Goal: Find specific page/section: Find specific page/section

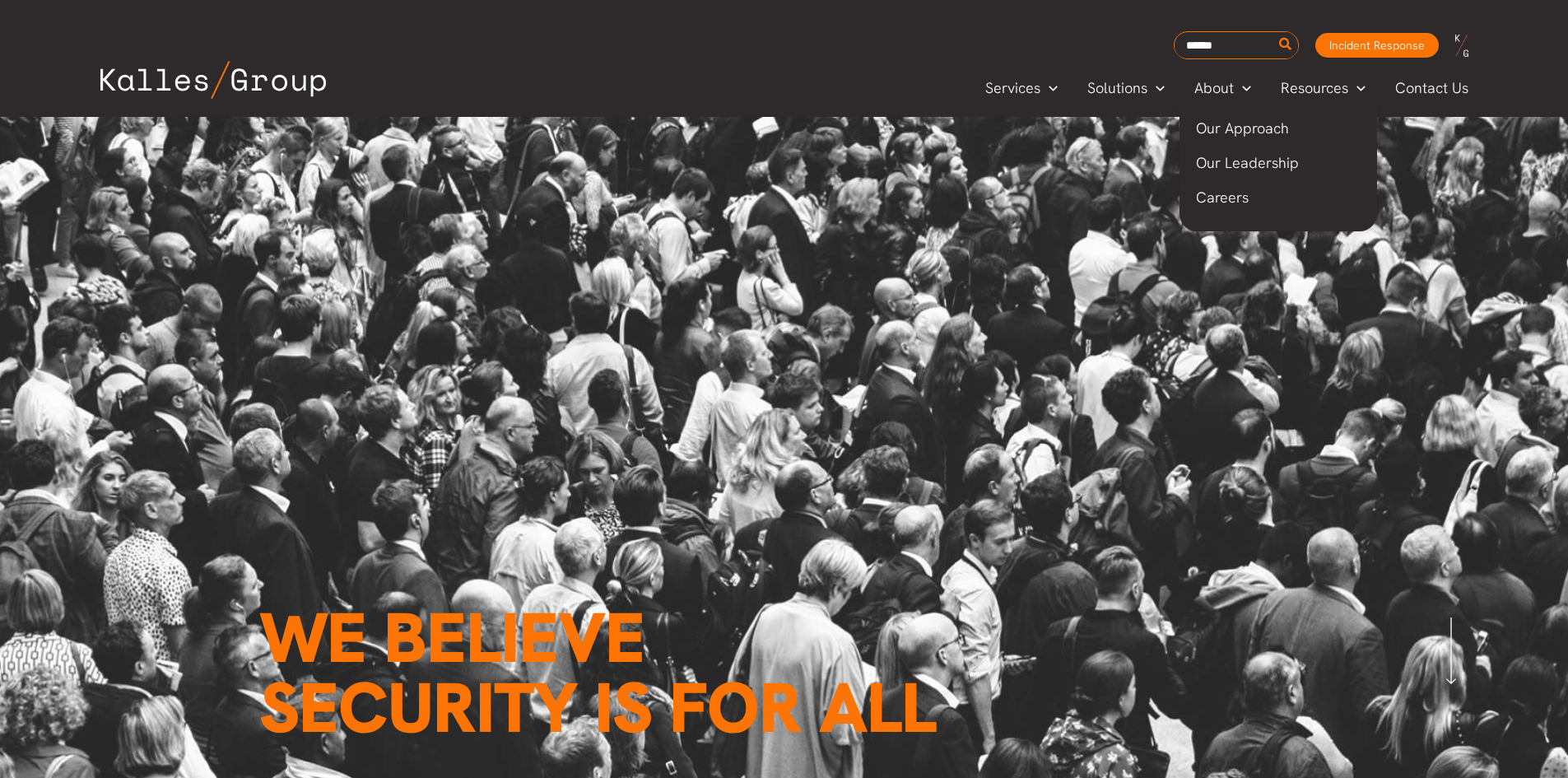
click at [1240, 159] on span "Our Leadership" at bounding box center [1248, 162] width 103 height 19
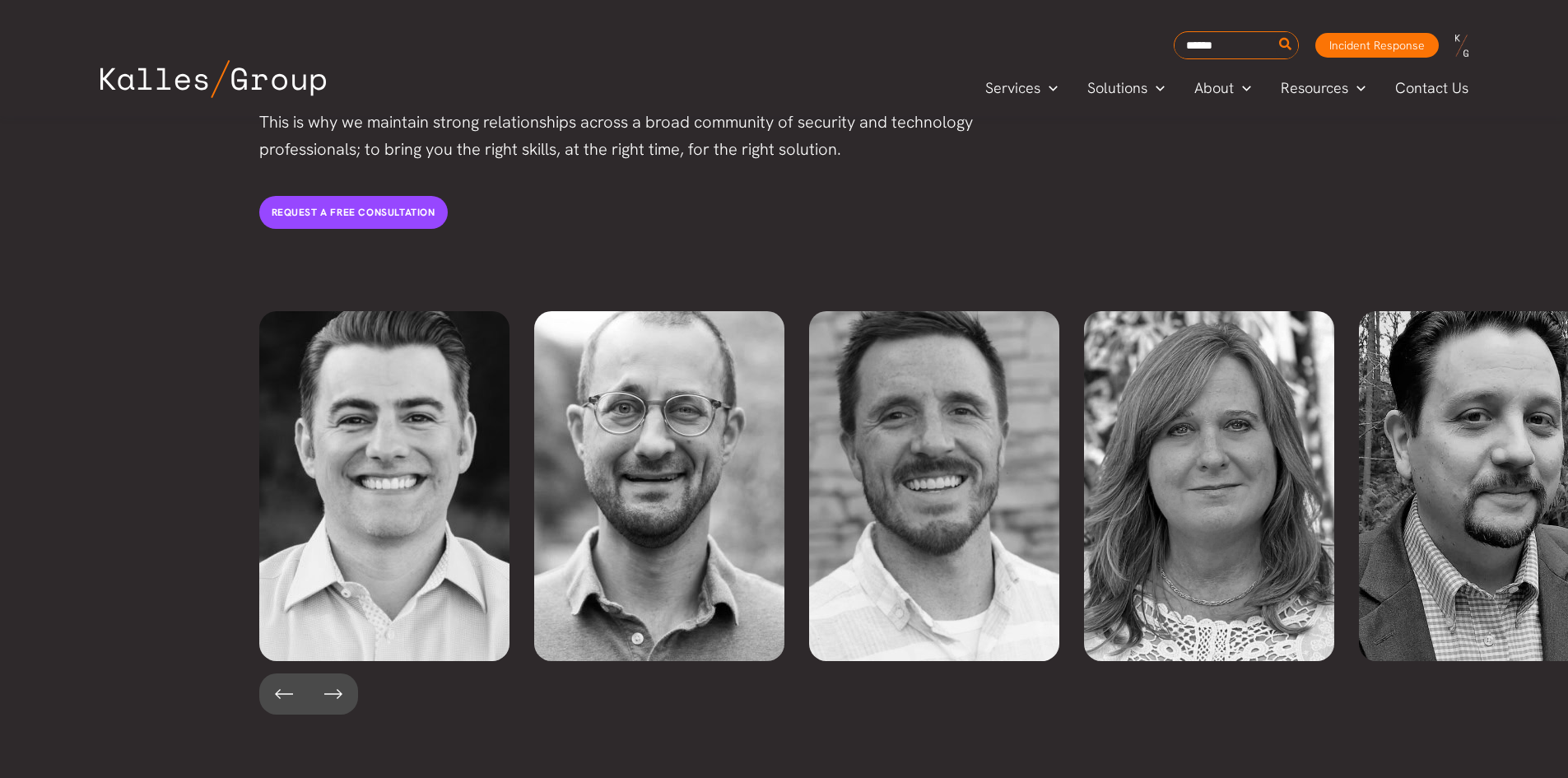
scroll to position [3544, 0]
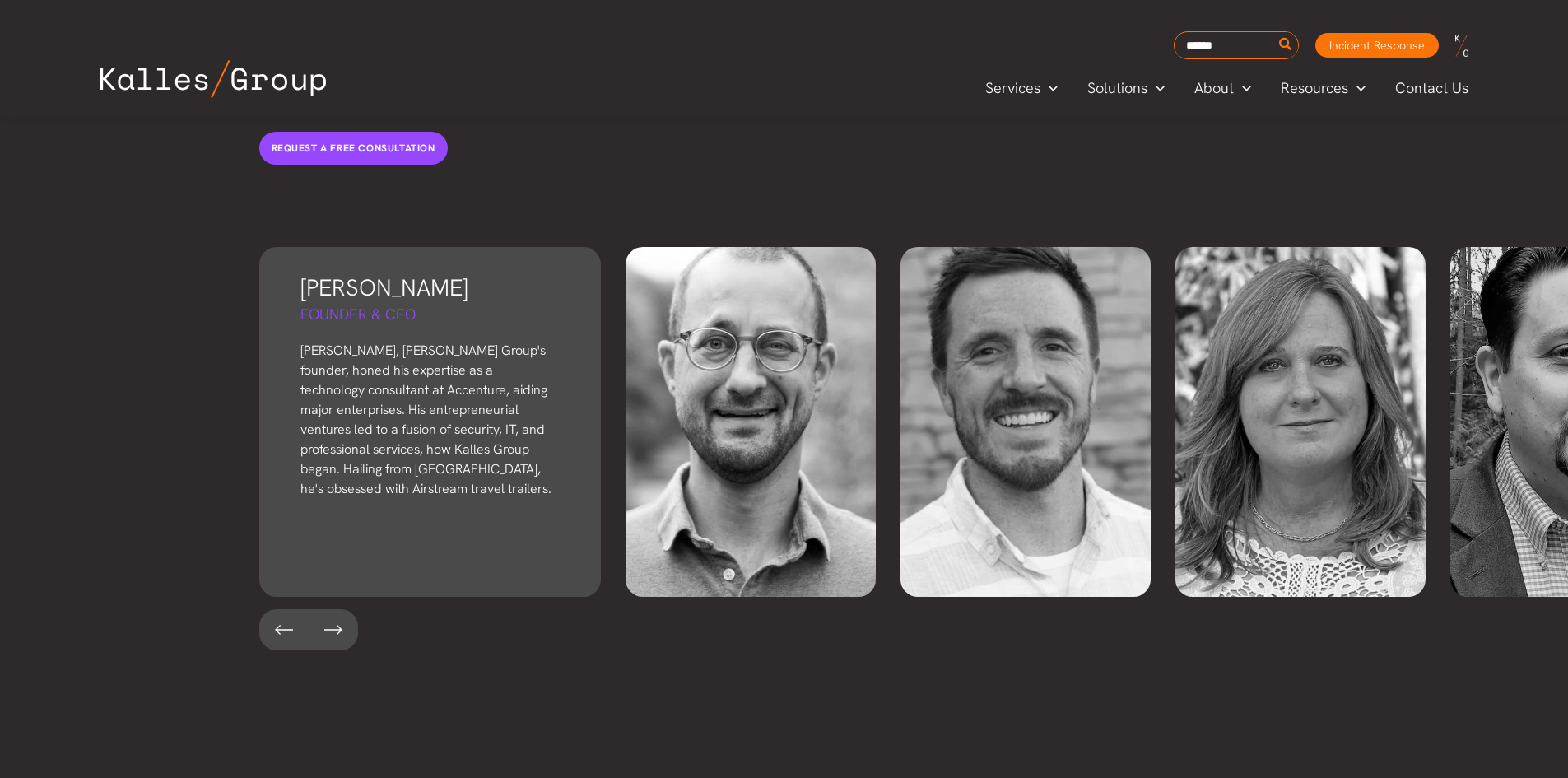
click at [415, 455] on div "Derek Kalles Founder & CEO Derek, Kalles Group's founder, honed his expertise a…" at bounding box center [430, 421] width 342 height 350
click at [366, 304] on h5 "Founder & CEO" at bounding box center [430, 314] width 259 height 21
click at [353, 272] on h3 "[PERSON_NAME]" at bounding box center [430, 288] width 259 height 32
drag, startPoint x: 252, startPoint y: 470, endPoint x: 361, endPoint y: 493, distance: 111.4
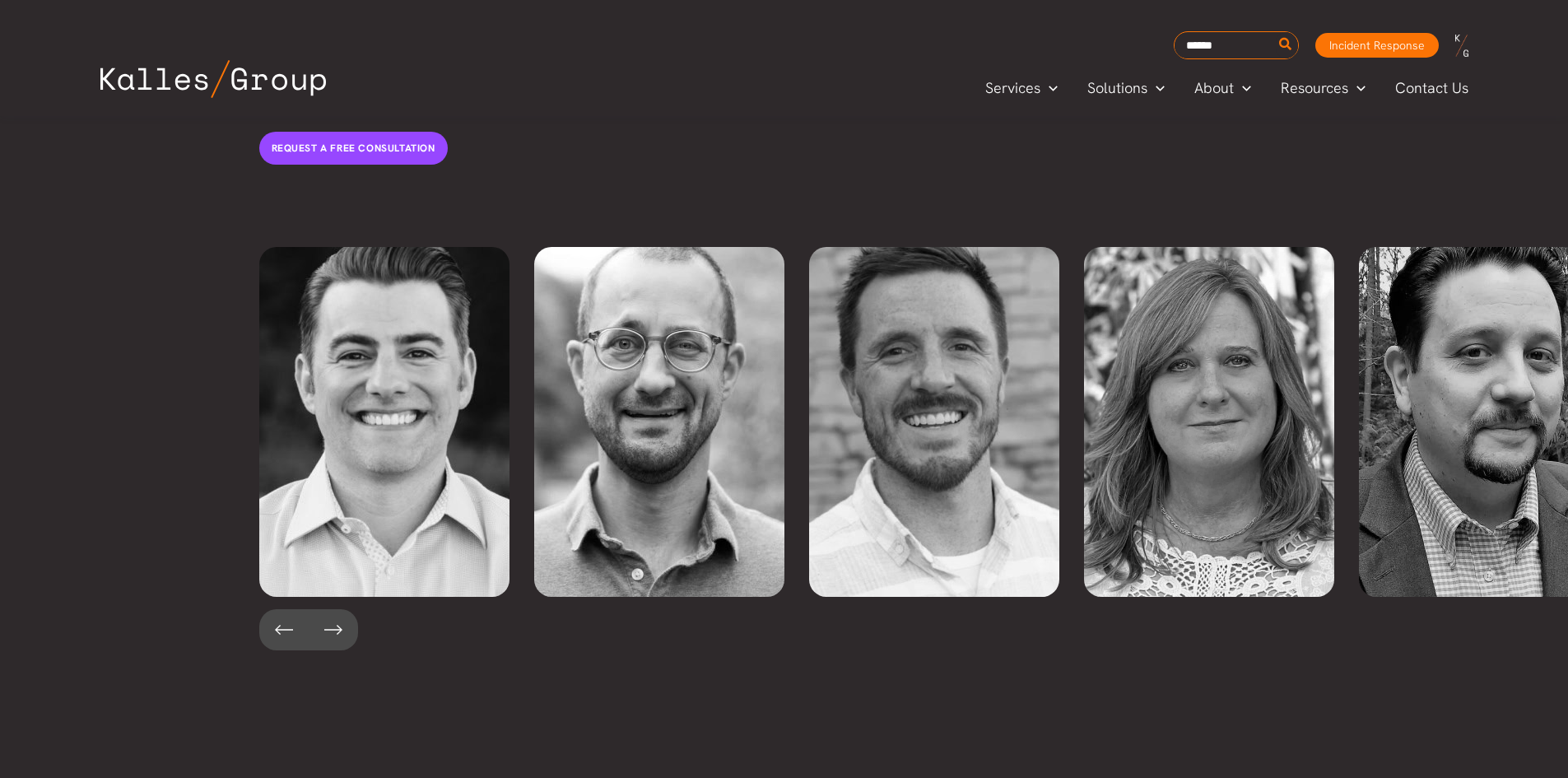
drag, startPoint x: 361, startPoint y: 493, endPoint x: 190, endPoint y: 423, distance: 184.8
click at [190, 423] on div "Derek Kalles Founder & CEO Derek, Kalles Group's founder, honed his expertise a…" at bounding box center [793, 448] width 1552 height 436
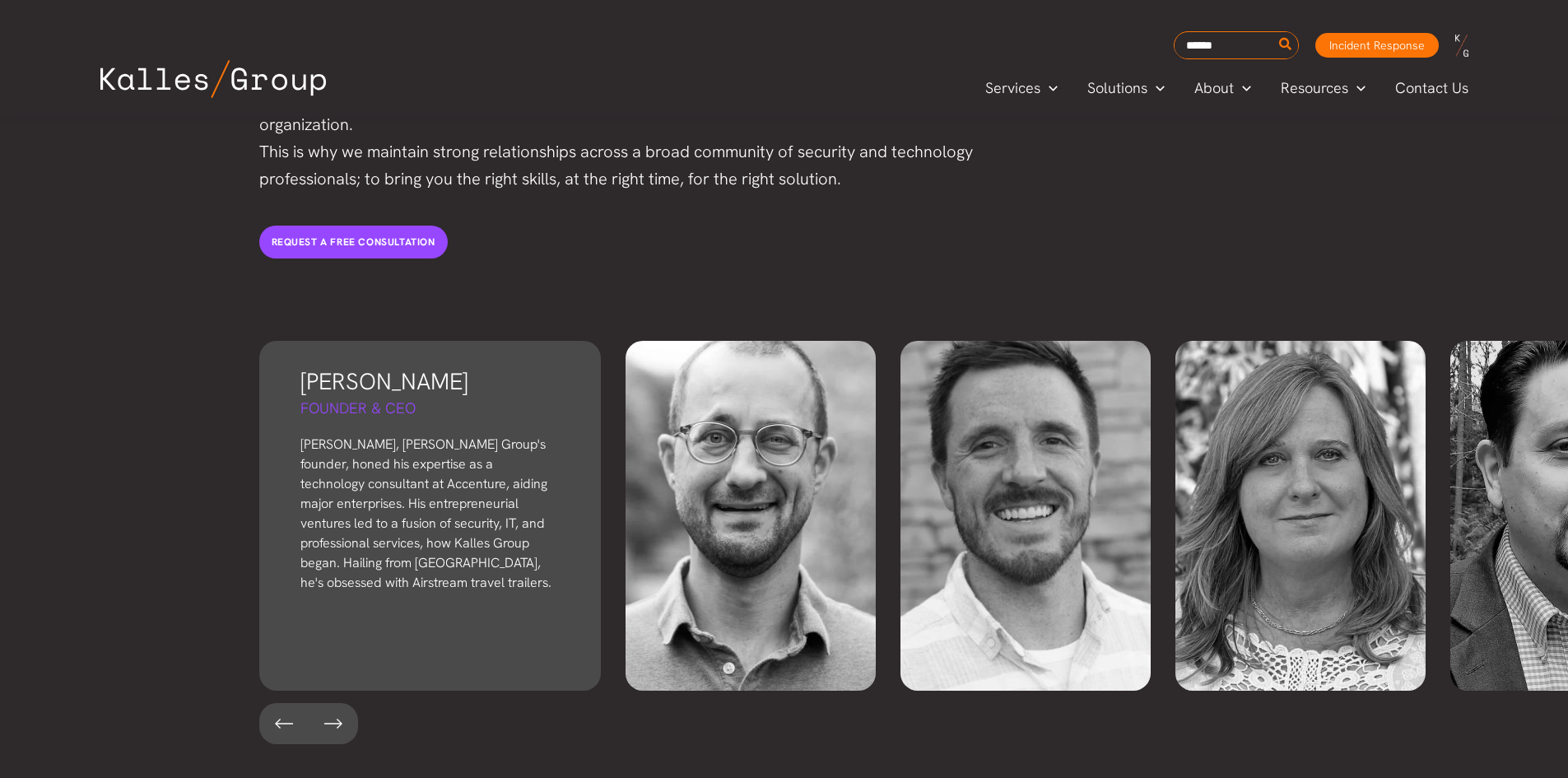
scroll to position [3449, 0]
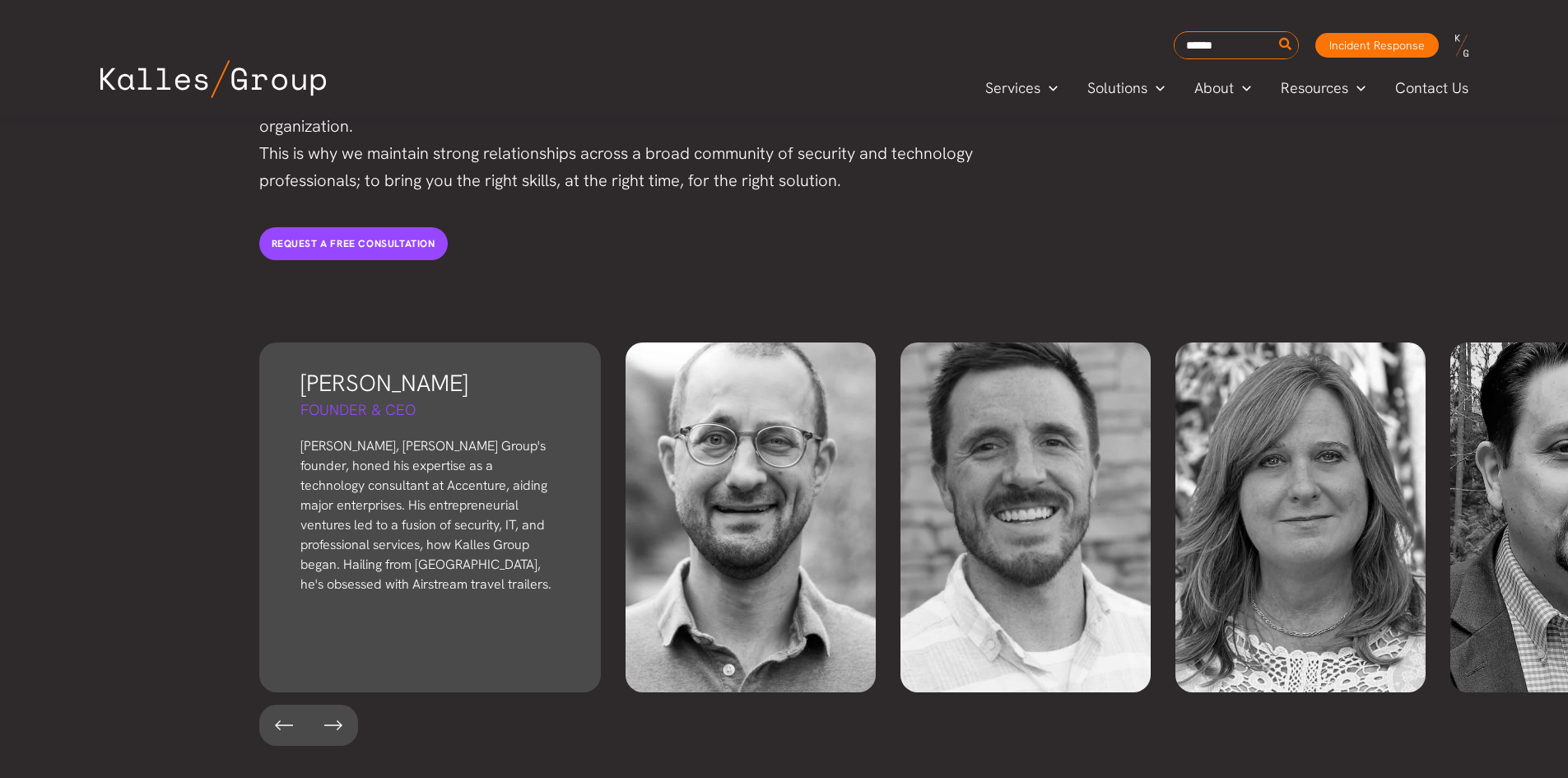
click at [353, 400] on h5 "Founder & CEO" at bounding box center [430, 410] width 259 height 21
click at [377, 375] on div "Derek Kalles Founder & CEO Derek, Kalles Group's founder, honed his expertise a…" at bounding box center [430, 517] width 342 height 350
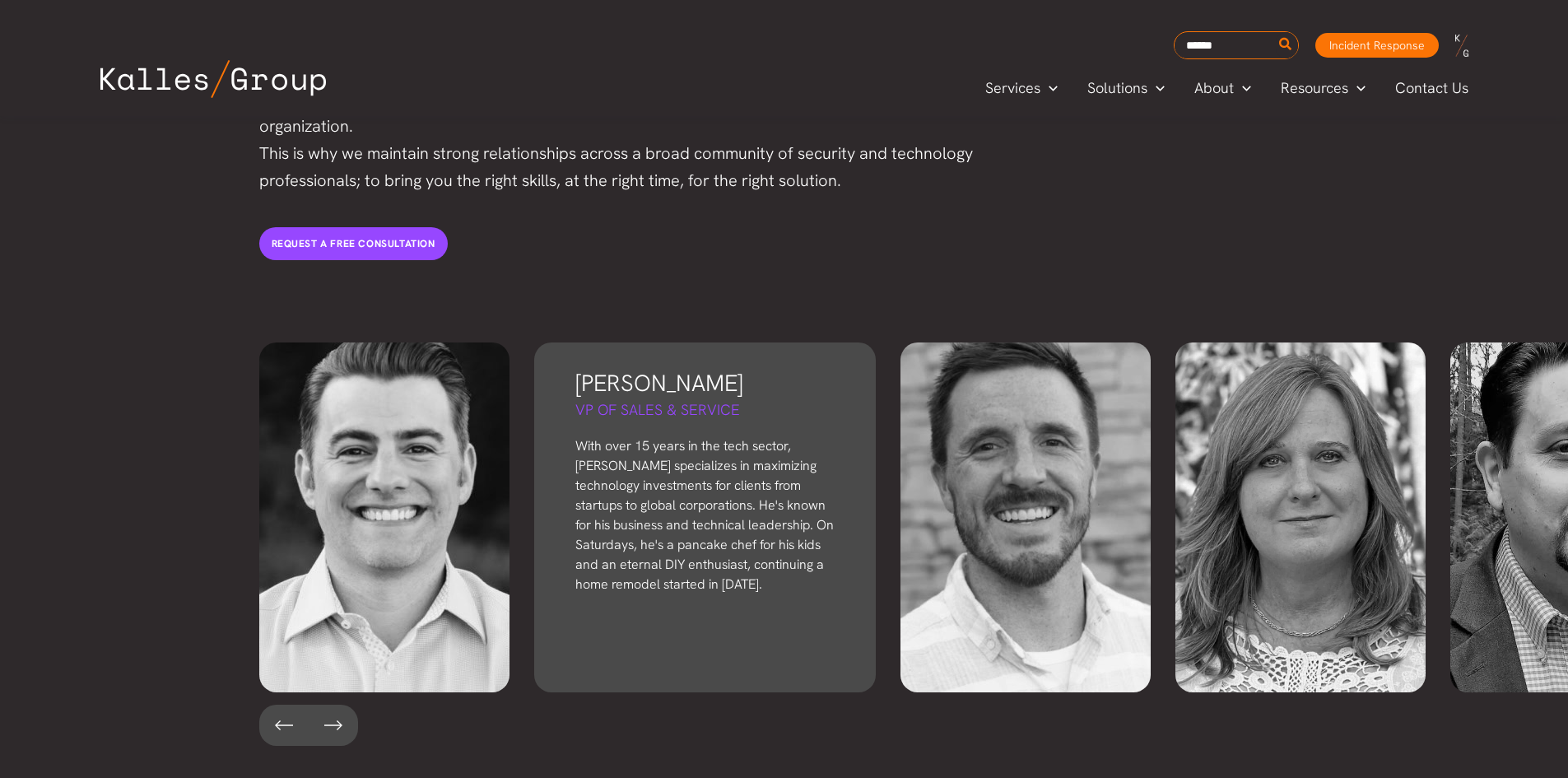
click at [714, 459] on p "With over 15 years in the tech sector, John specializes in maximizing technolog…" at bounding box center [705, 515] width 259 height 158
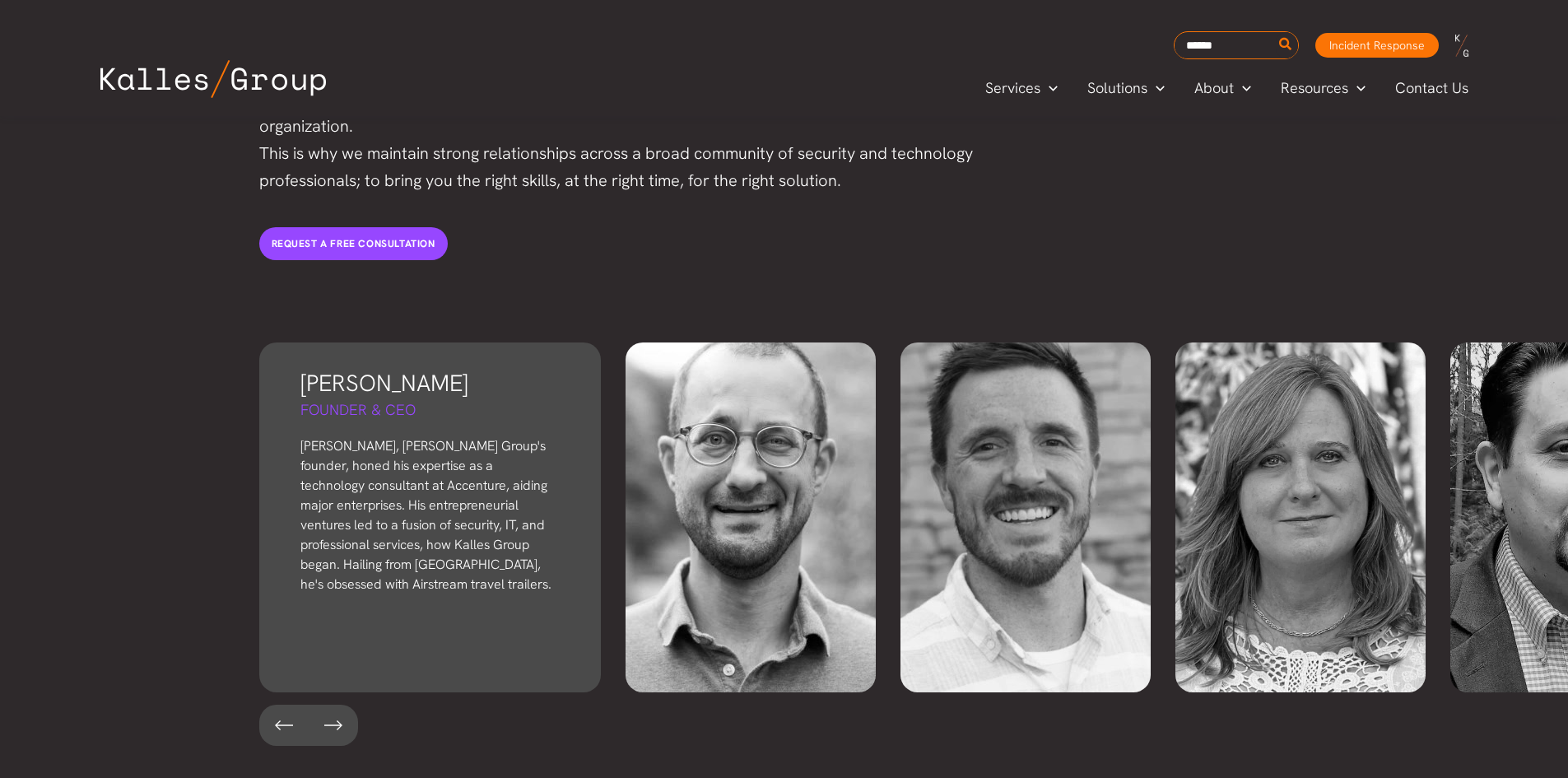
drag, startPoint x: 450, startPoint y: 368, endPoint x: 455, endPoint y: 503, distance: 135.1
click at [472, 534] on div "Derek Kalles Founder & CEO Derek, Kalles Group's founder, honed his expertise a…" at bounding box center [430, 517] width 342 height 350
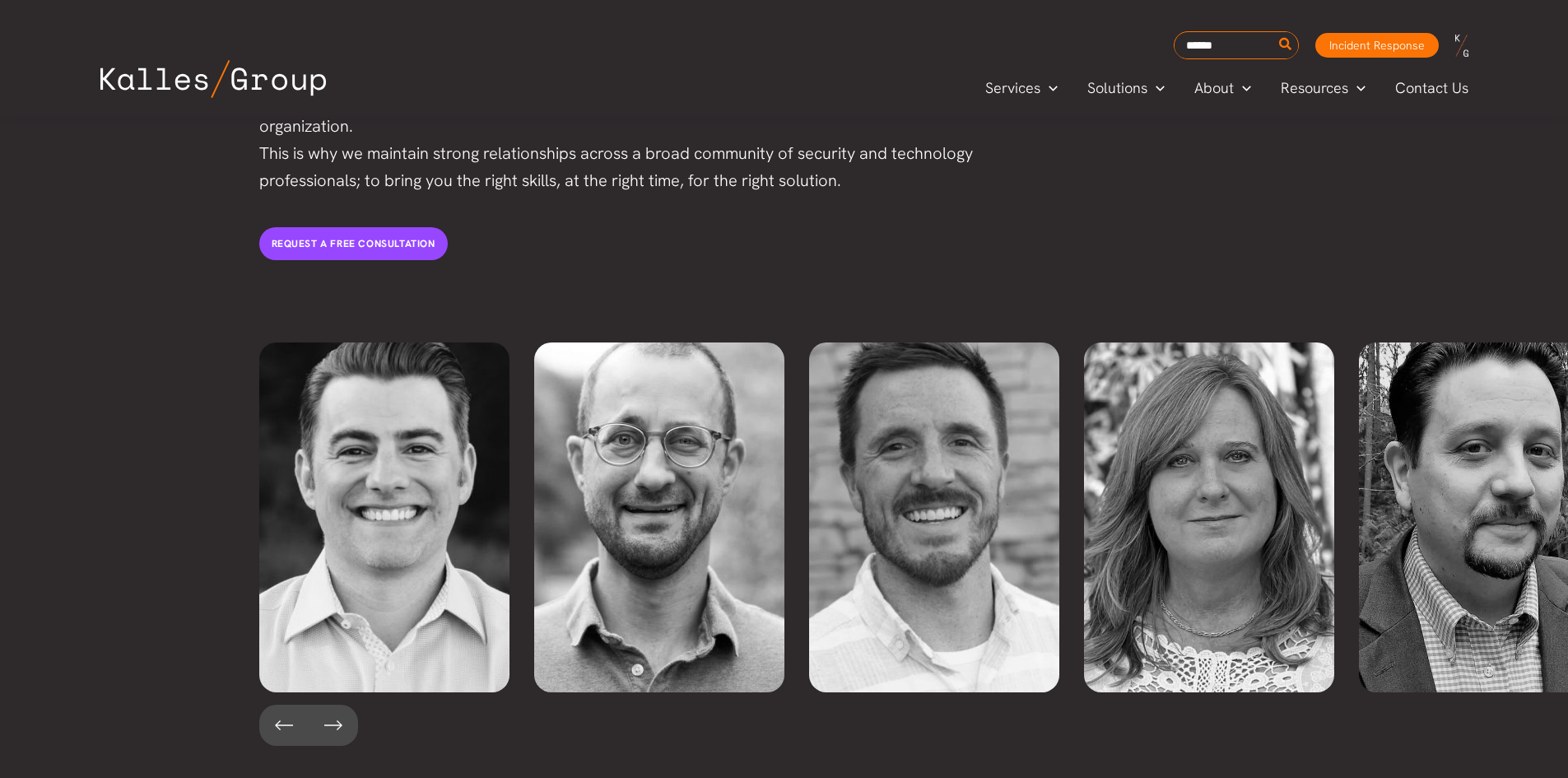
drag, startPoint x: 260, startPoint y: 378, endPoint x: 242, endPoint y: 361, distance: 24.8
click at [243, 362] on div "Derek Kalles Founder & CEO Derek, Kalles Group's founder, honed his expertise a…" at bounding box center [906, 544] width 1326 height 436
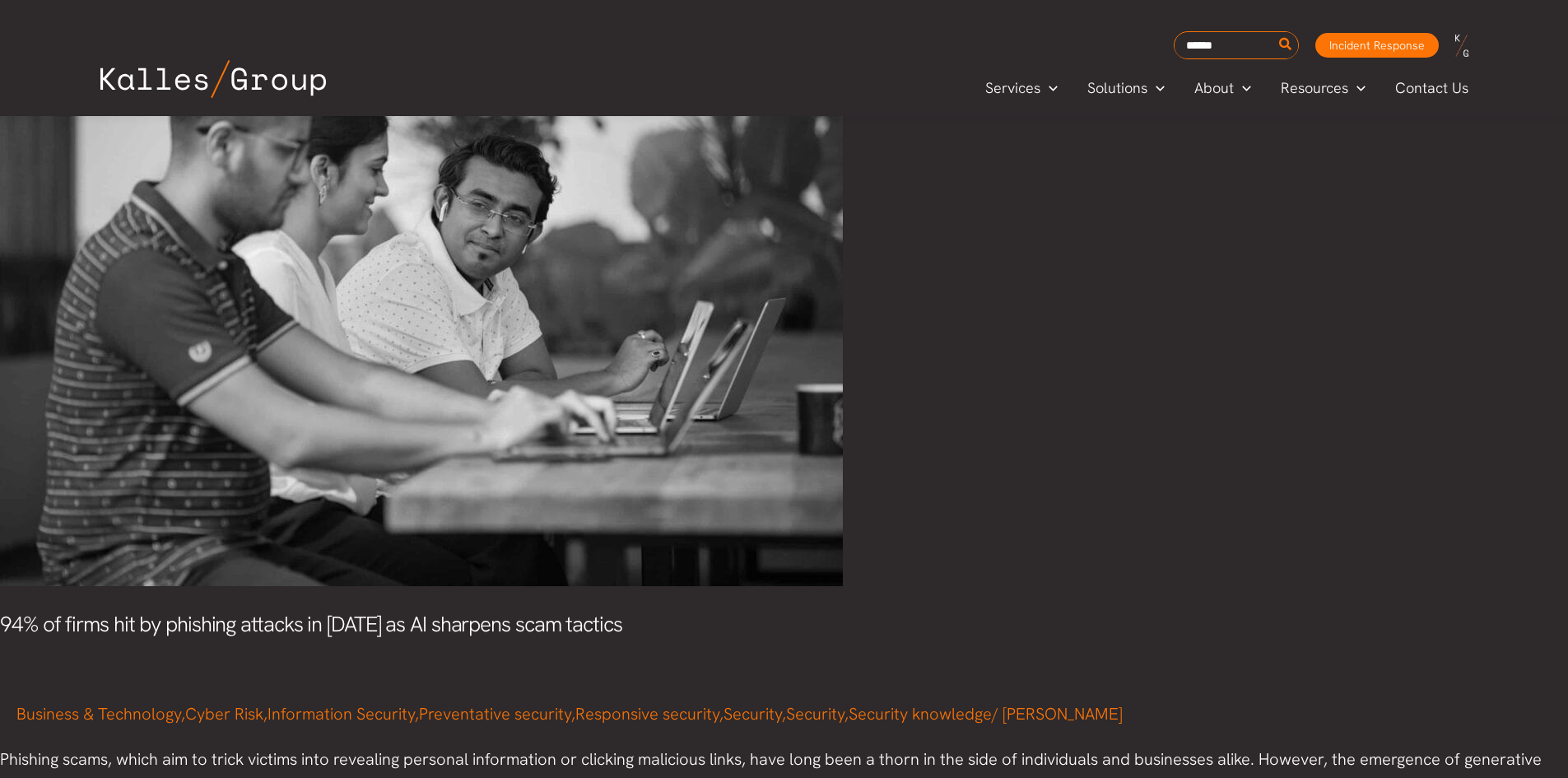
scroll to position [5559, 0]
